Goal: Feedback & Contribution: Leave review/rating

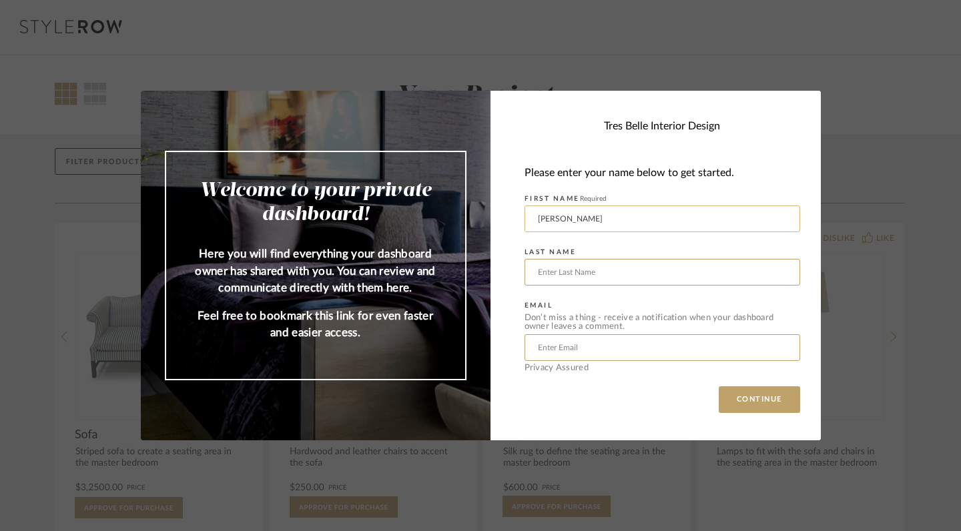
type input "[PERSON_NAME]"
type input "[EMAIL_ADDRESS][DOMAIN_NAME]"
click at [748, 392] on button "CONTINUE" at bounding box center [759, 400] width 81 height 27
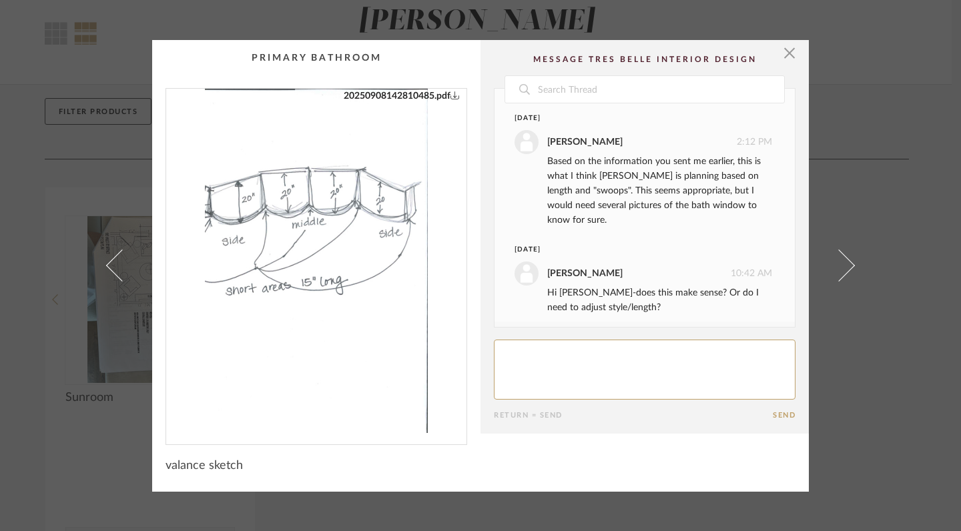
scroll to position [72, 0]
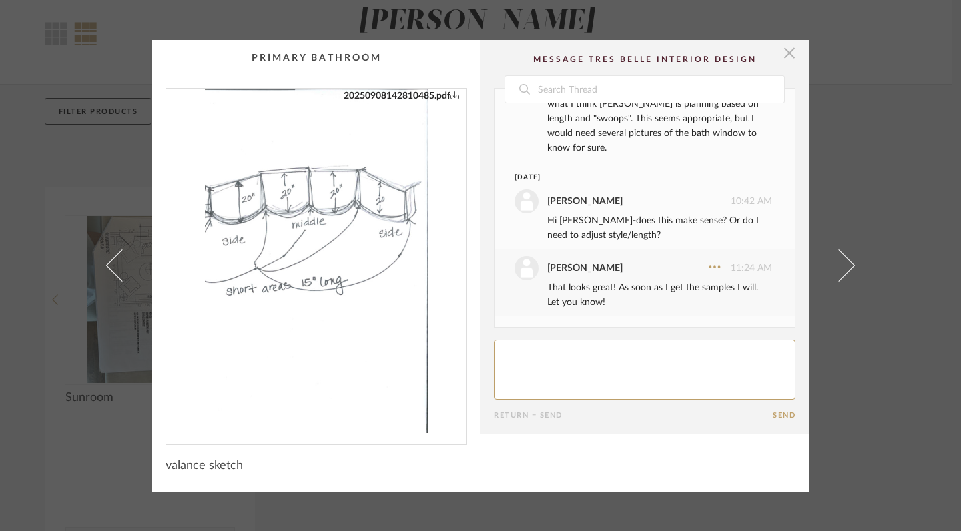
click at [786, 54] on span "button" at bounding box center [789, 53] width 27 height 27
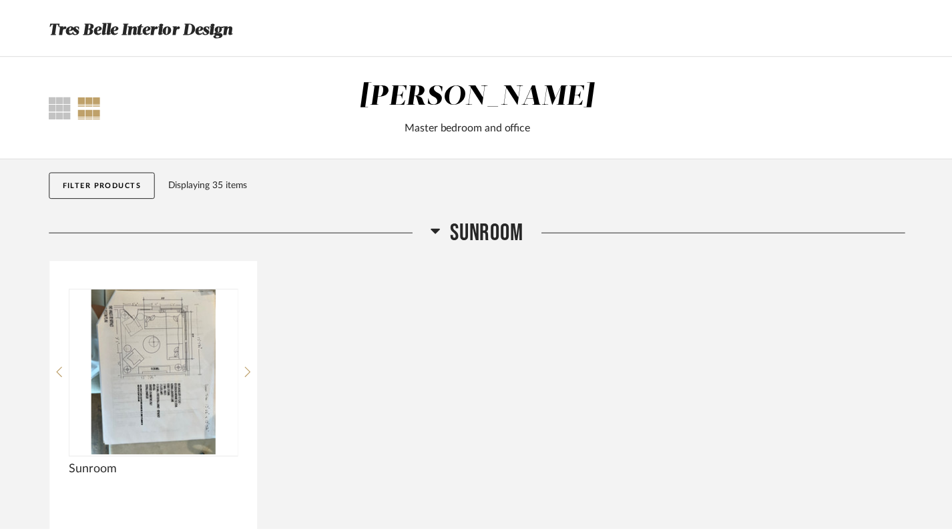
scroll to position [73, 0]
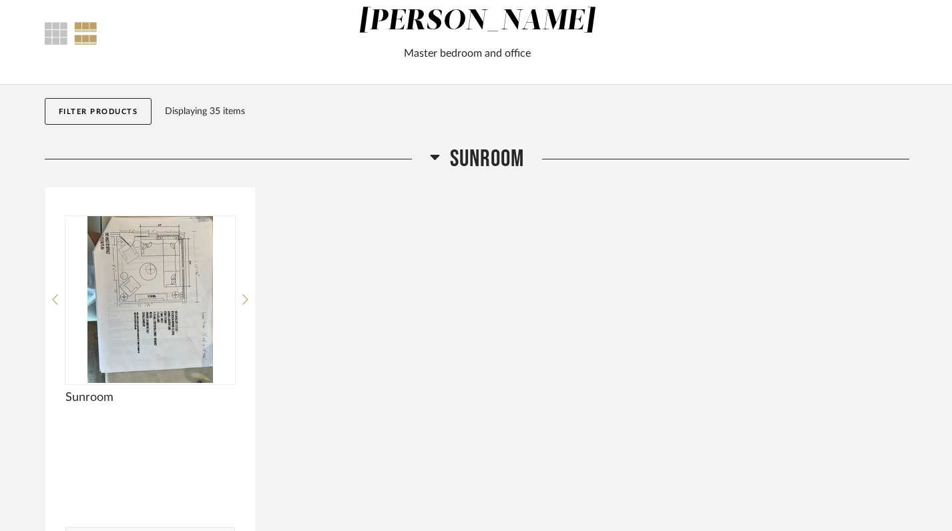
click at [438, 154] on icon at bounding box center [435, 157] width 10 height 16
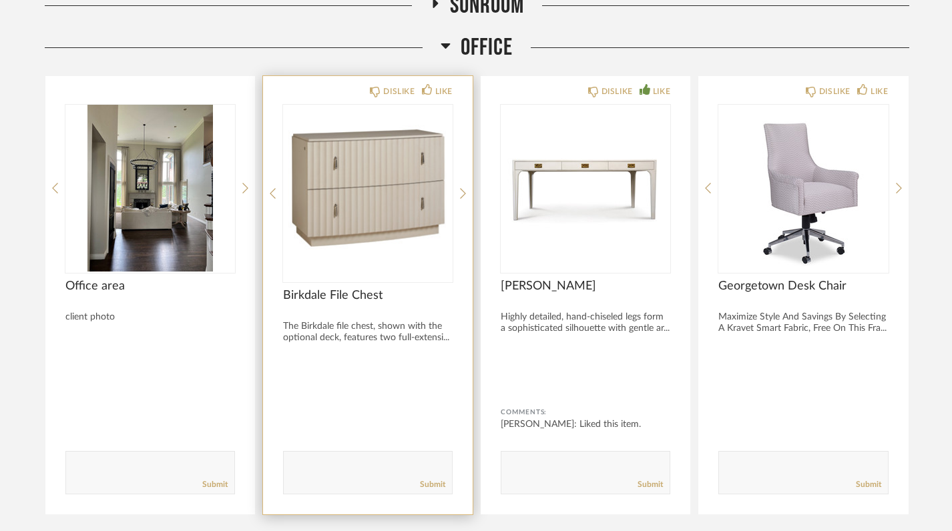
scroll to position [254, 0]
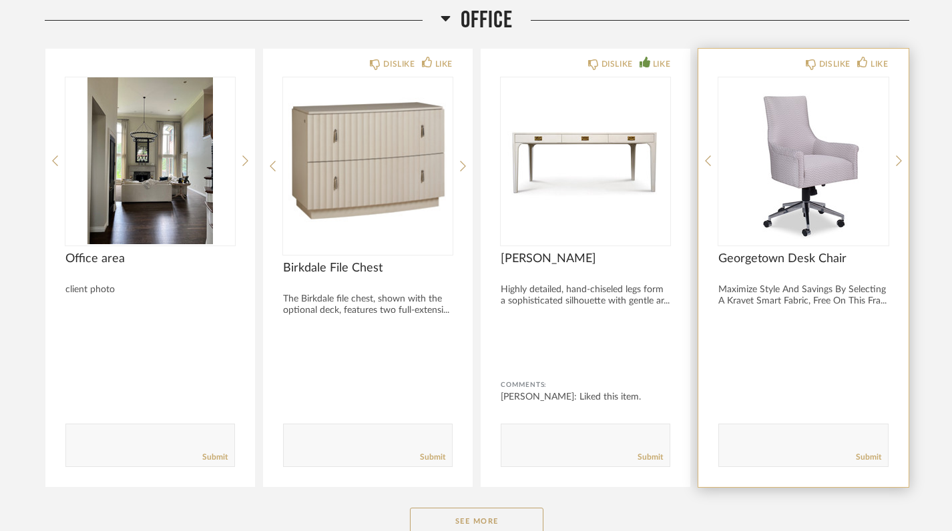
click at [761, 433] on textarea at bounding box center [803, 440] width 168 height 18
type textarea "I"
type textarea "I am going to have to pass on this chair. It is a little more than I want to sp…"
click at [866, 458] on link "Submit" at bounding box center [868, 457] width 25 height 11
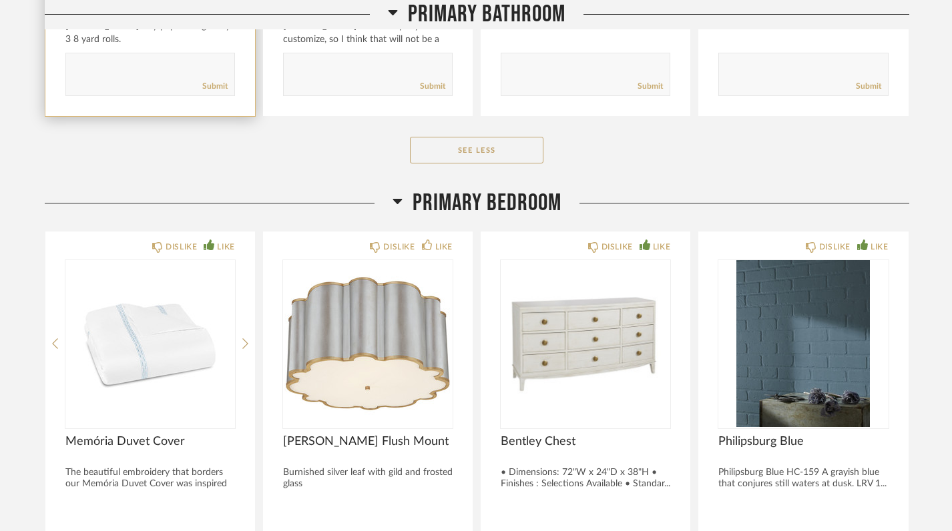
scroll to position [1609, 0]
